Goal: Check status

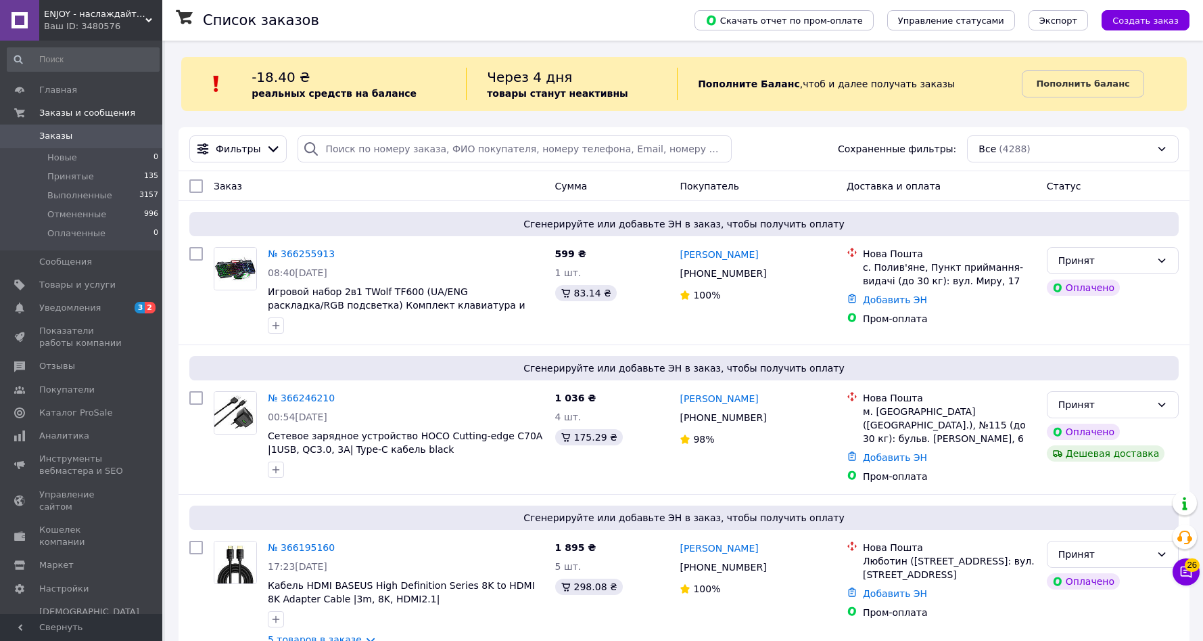
drag, startPoint x: 115, startPoint y: 26, endPoint x: 112, endPoint y: 92, distance: 65.7
click at [114, 26] on div "Ваш ID: 3480576" at bounding box center [103, 26] width 118 height 12
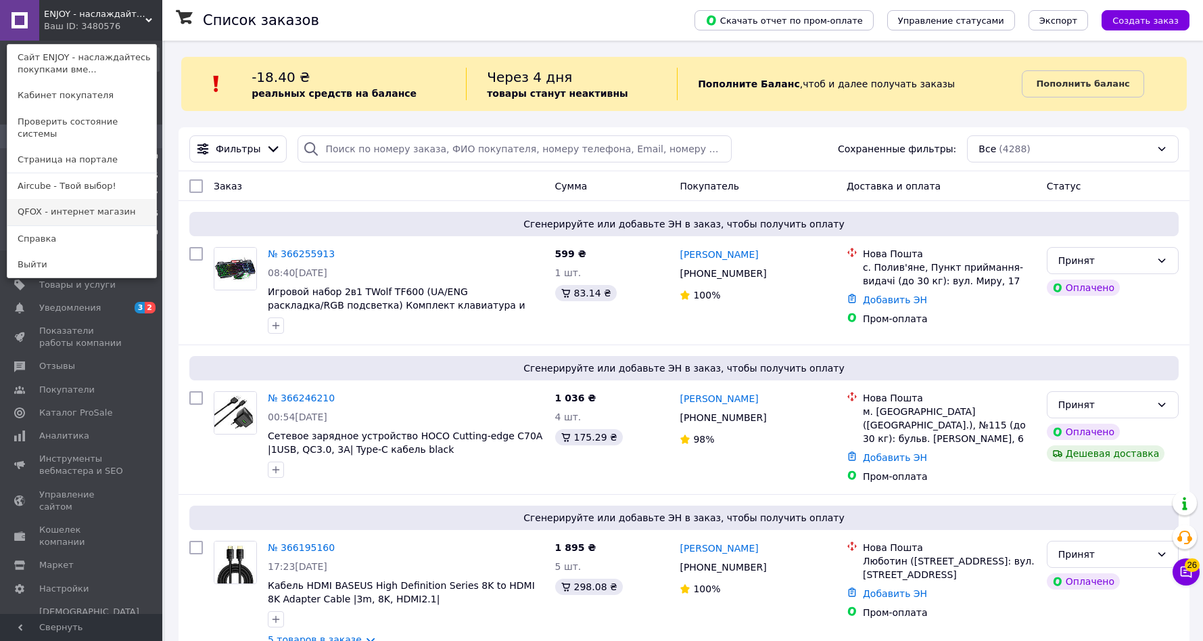
click at [92, 199] on link "QFOX - интернет магазин" at bounding box center [81, 212] width 149 height 26
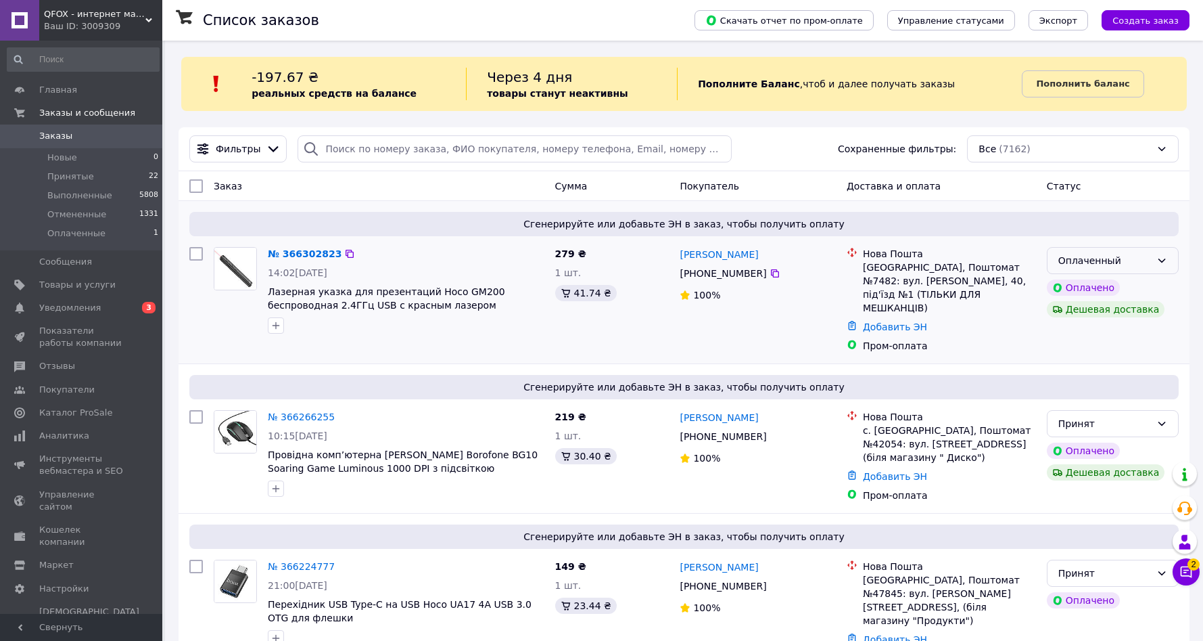
click at [1147, 262] on div "Оплаченный" at bounding box center [1105, 260] width 93 height 15
drag, startPoint x: 1109, startPoint y: 289, endPoint x: 1025, endPoint y: 300, distance: 85.2
click at [1109, 289] on li "Принят" at bounding box center [1113, 289] width 131 height 24
drag, startPoint x: 482, startPoint y: 291, endPoint x: 454, endPoint y: 253, distance: 47.3
click at [454, 291] on span "Лазерная указка для презентаций Hoco GM200 беспроводная 2.4ГГц USB с красным ла…" at bounding box center [406, 298] width 277 height 27
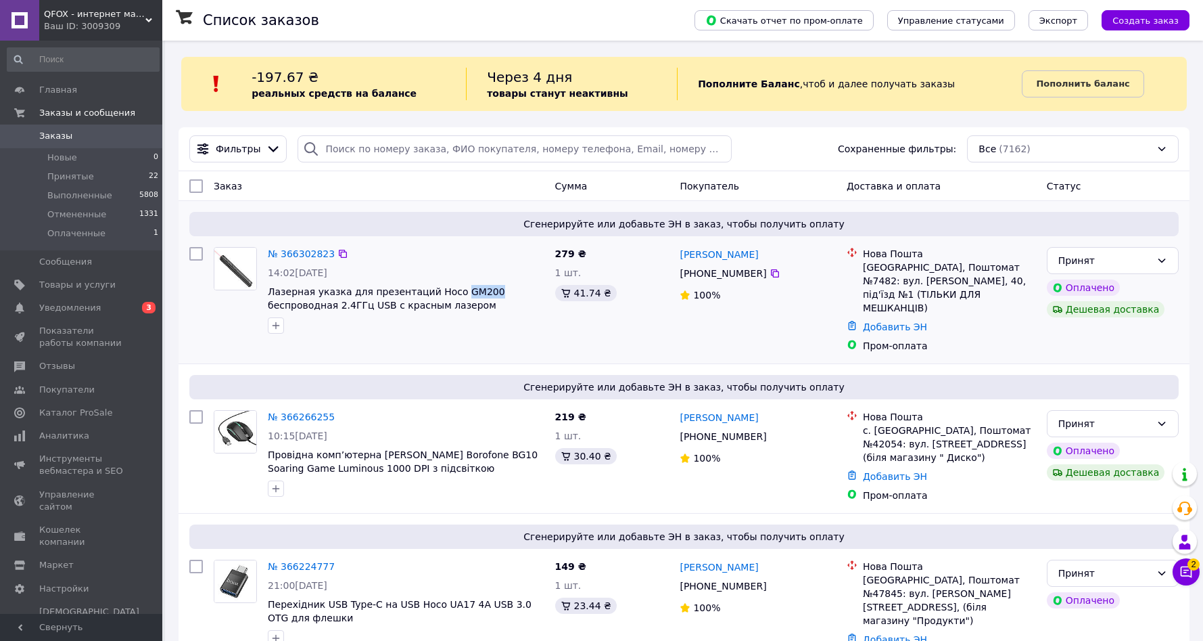
copy span "GM200"
click at [94, 10] on span "QFOX - интернет магазин" at bounding box center [94, 14] width 101 height 12
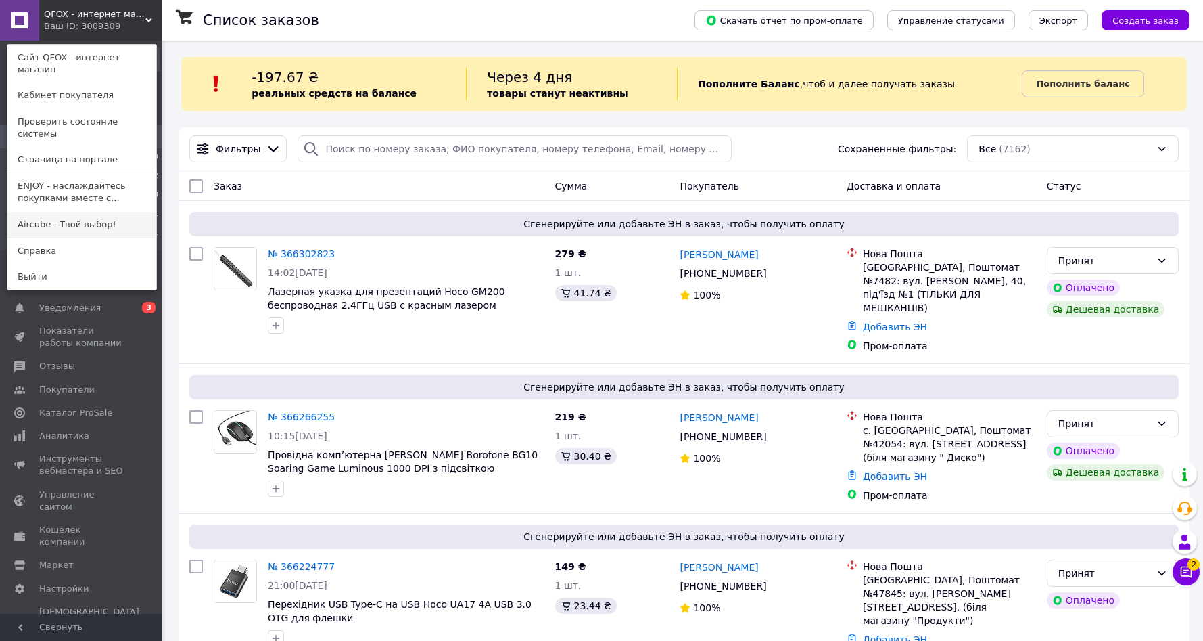
click at [95, 212] on link "Aircube - Твой выбор!" at bounding box center [81, 225] width 149 height 26
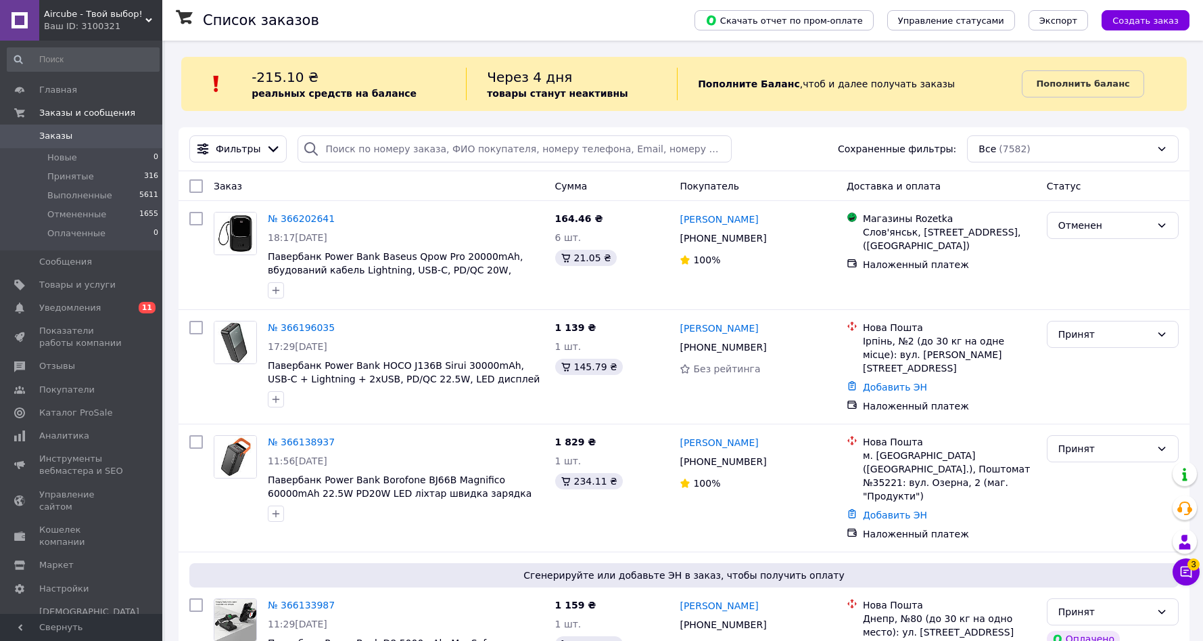
click at [105, 14] on span "Aircube - Твой выбор!" at bounding box center [94, 14] width 101 height 12
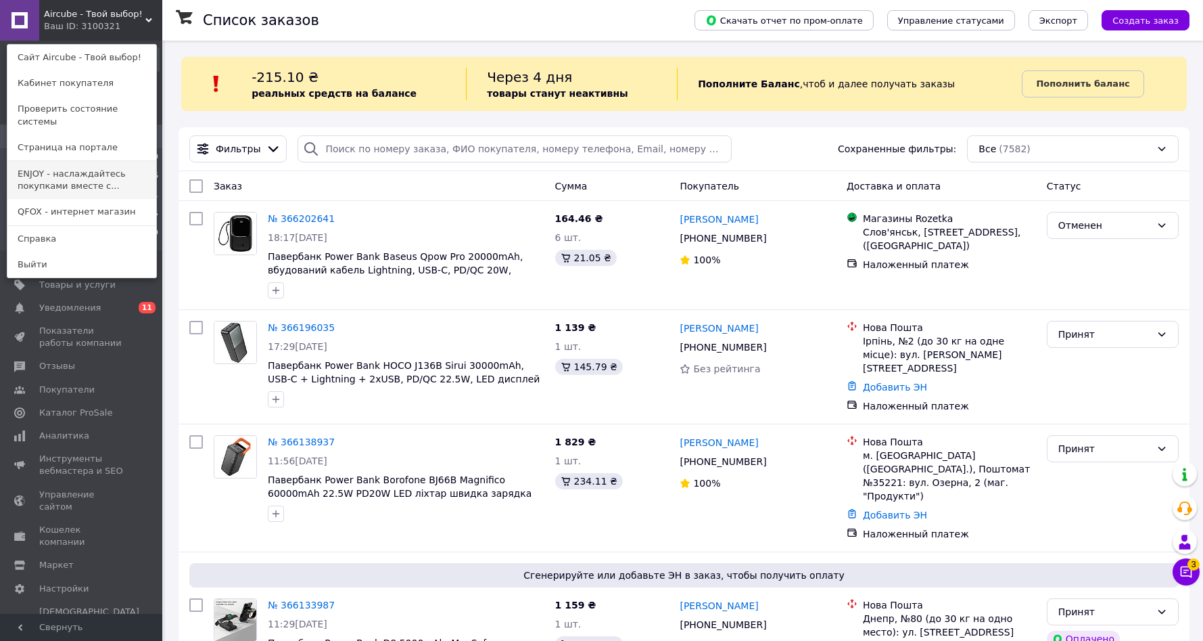
click at [93, 166] on link "ENJOY - наслаждайтесь покупками вместе с..." at bounding box center [81, 180] width 149 height 38
